Goal: Information Seeking & Learning: Learn about a topic

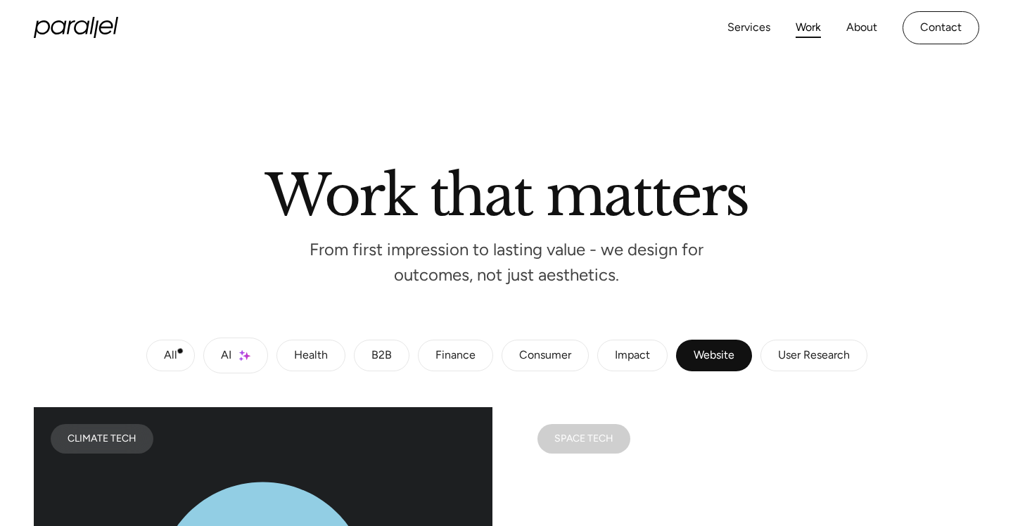
click at [179, 352] on link "All" at bounding box center [170, 356] width 49 height 32
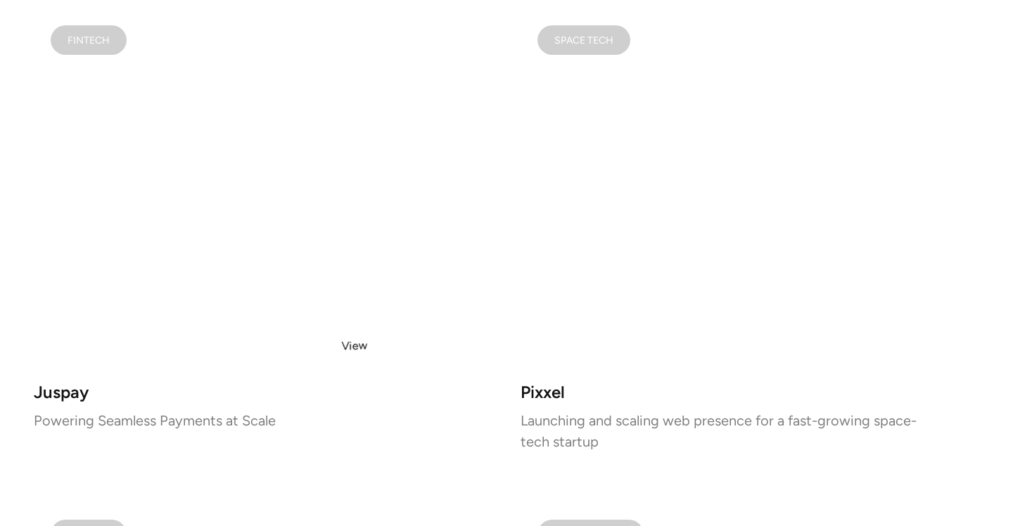
scroll to position [1474, 0]
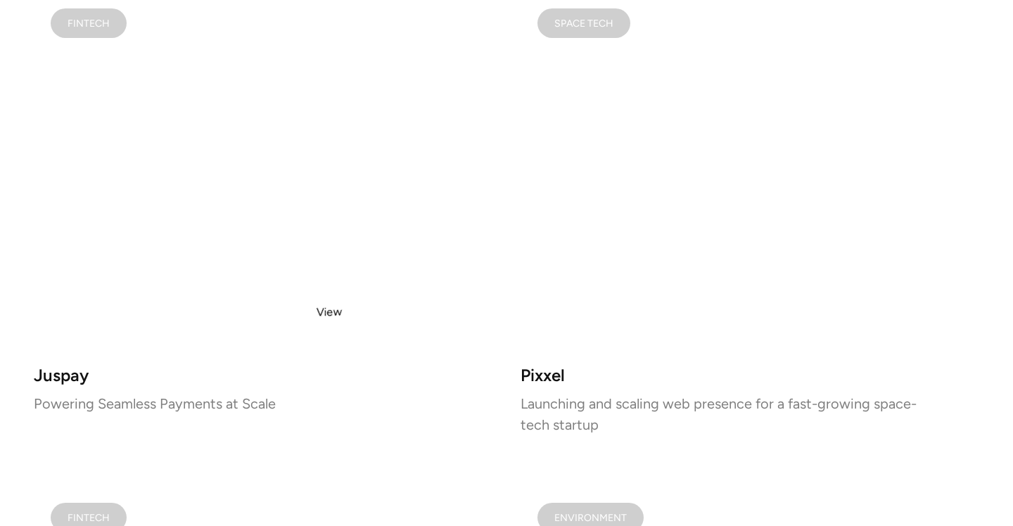
click at [329, 312] on video at bounding box center [263, 173] width 459 height 362
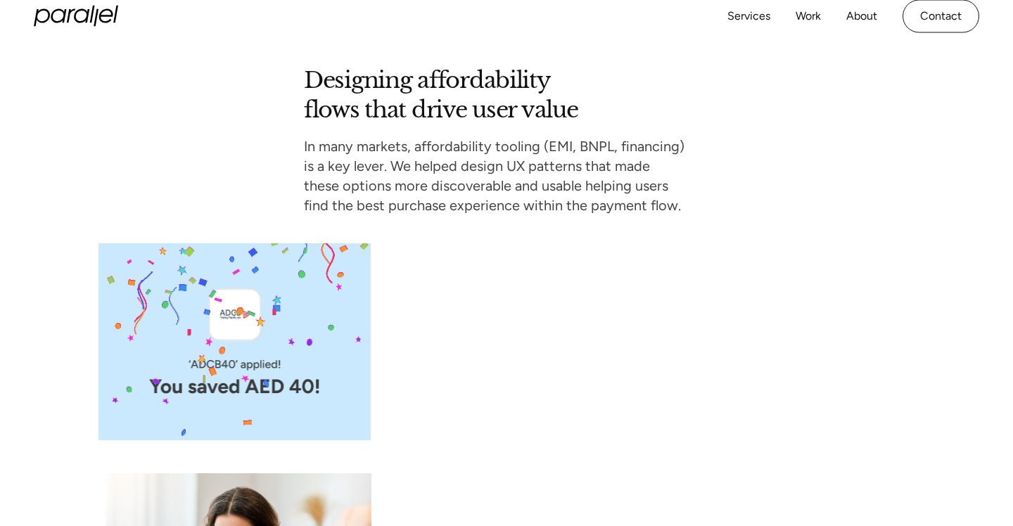
scroll to position [4003, 0]
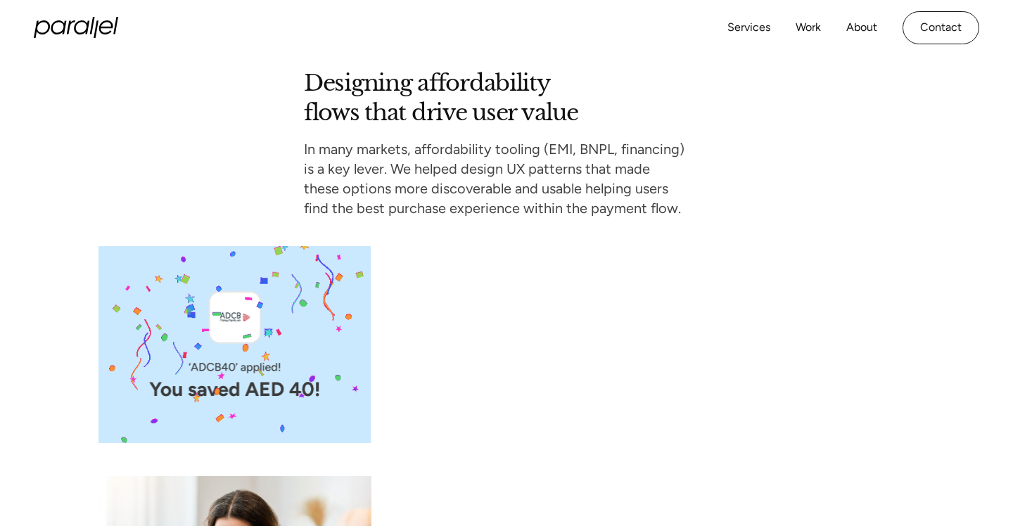
click at [530, 195] on p "In many markets, affordability tooling (EMI, BNPL, financing) is a key lever. W…" at bounding box center [506, 178] width 405 height 79
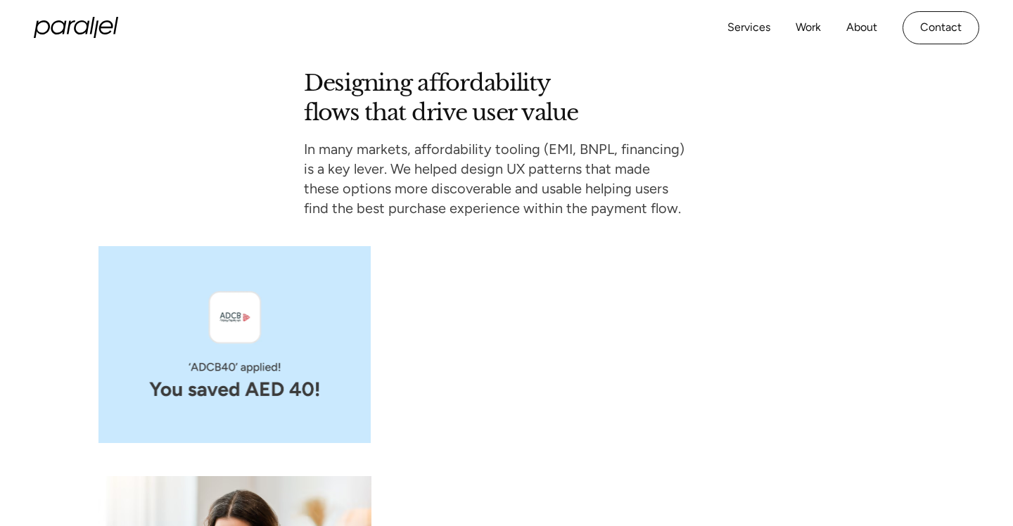
click at [530, 195] on p "In many markets, affordability tooling (EMI, BNPL, financing) is a key lever. W…" at bounding box center [506, 178] width 405 height 79
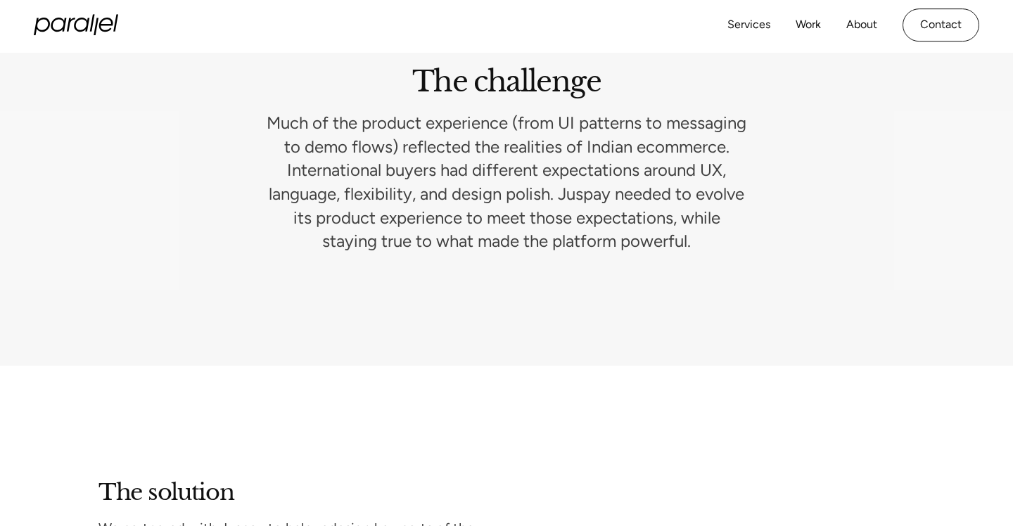
scroll to position [2020, 0]
